Goal: Transaction & Acquisition: Purchase product/service

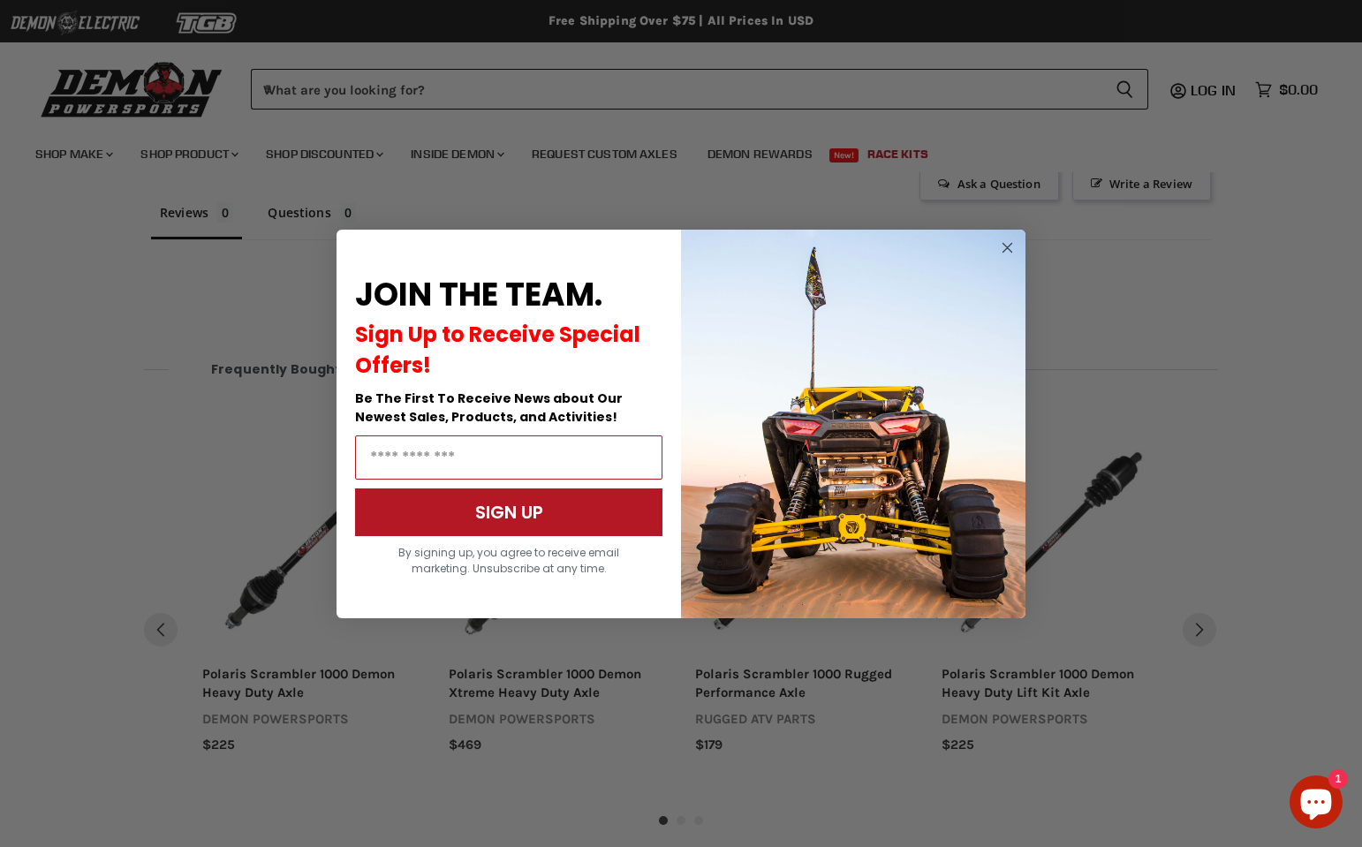
scroll to position [1201, 0]
